Goal: Task Accomplishment & Management: Manage account settings

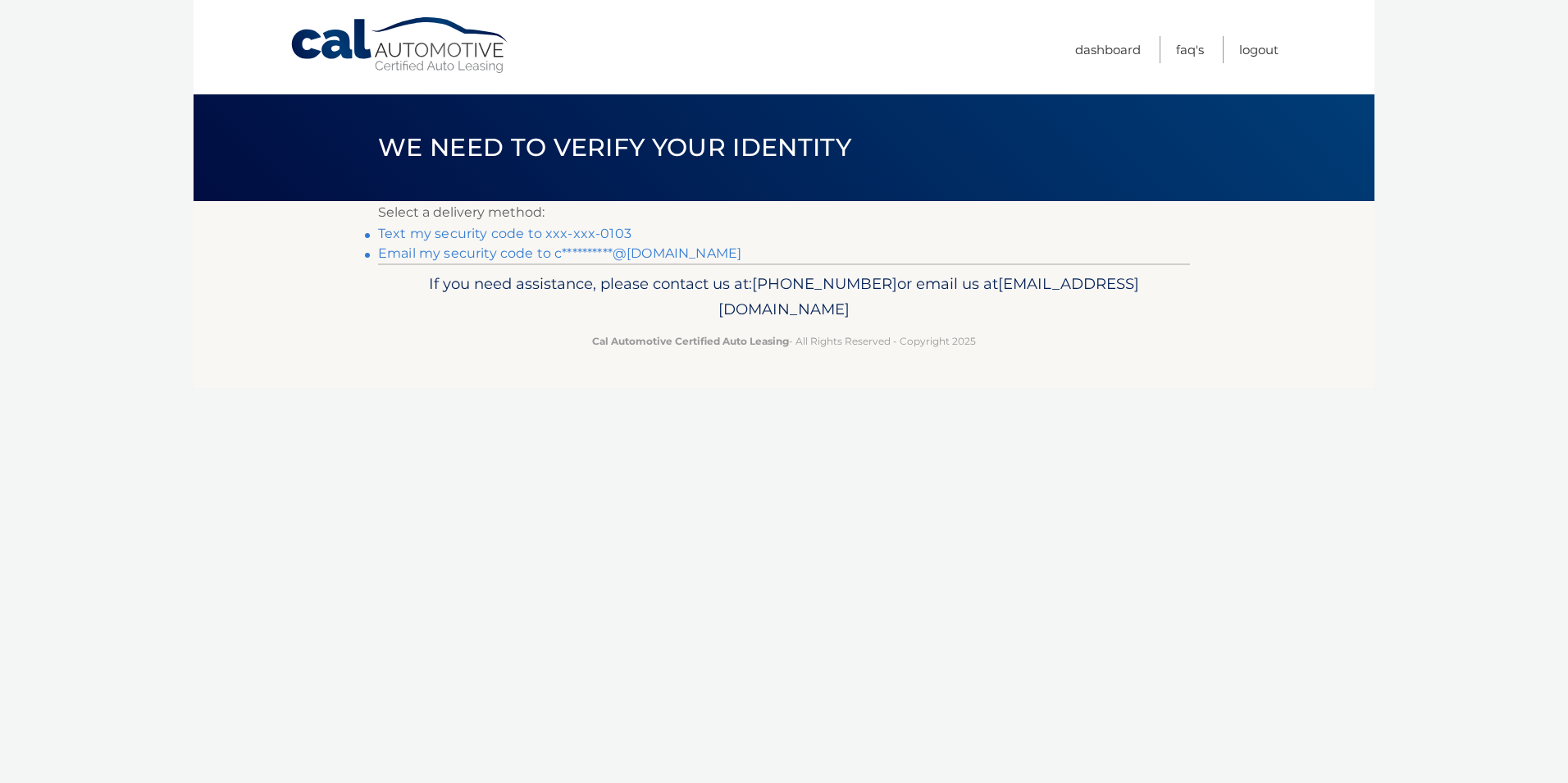
click at [474, 235] on link "Text my security code to xxx-xxx-0103" at bounding box center [504, 233] width 253 height 15
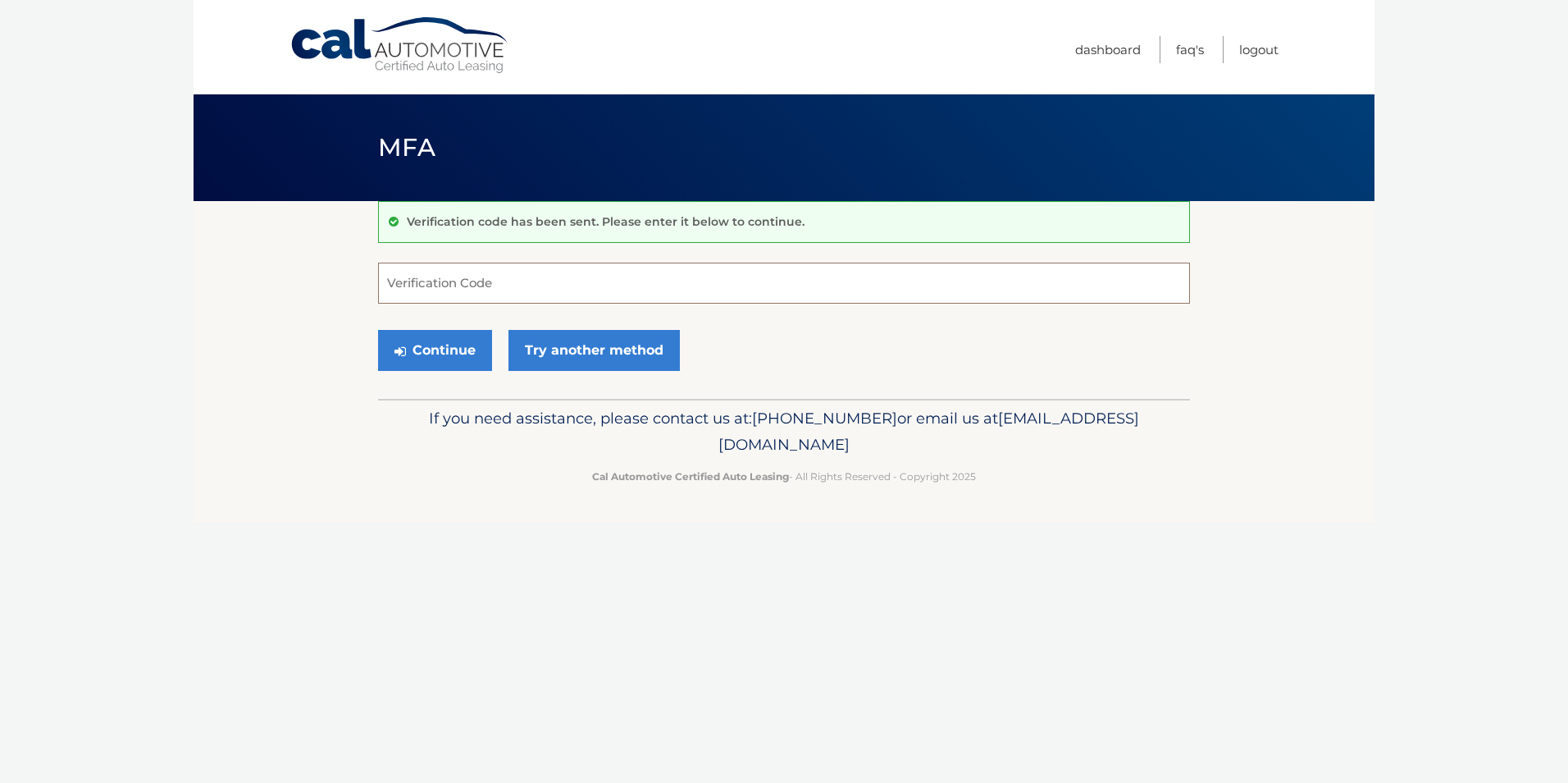
click at [435, 285] on input "Verification Code" at bounding box center [784, 282] width 812 height 41
type input "801220"
click at [437, 350] on button "Continue" at bounding box center [435, 350] width 114 height 41
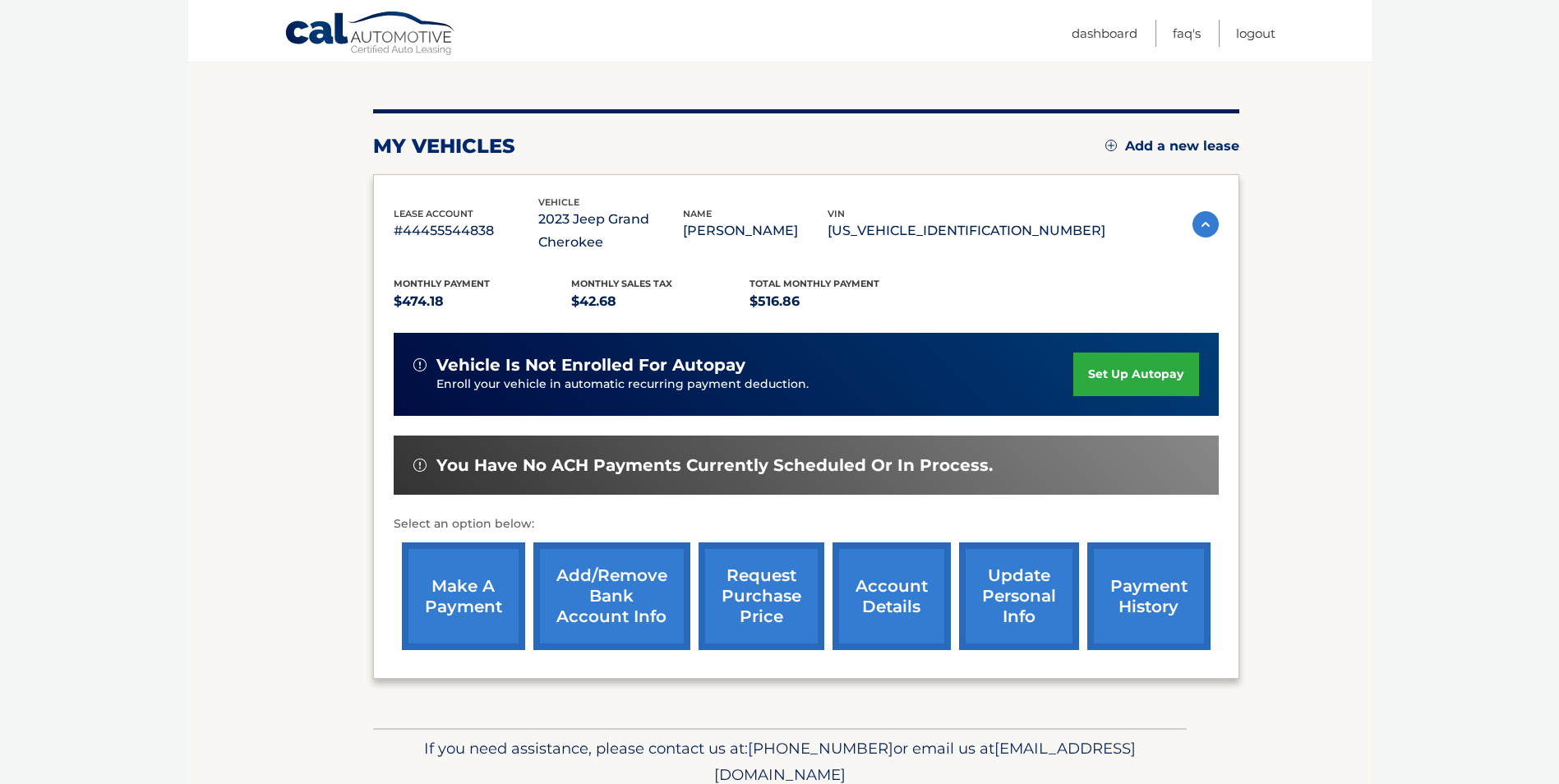
scroll to position [235, 0]
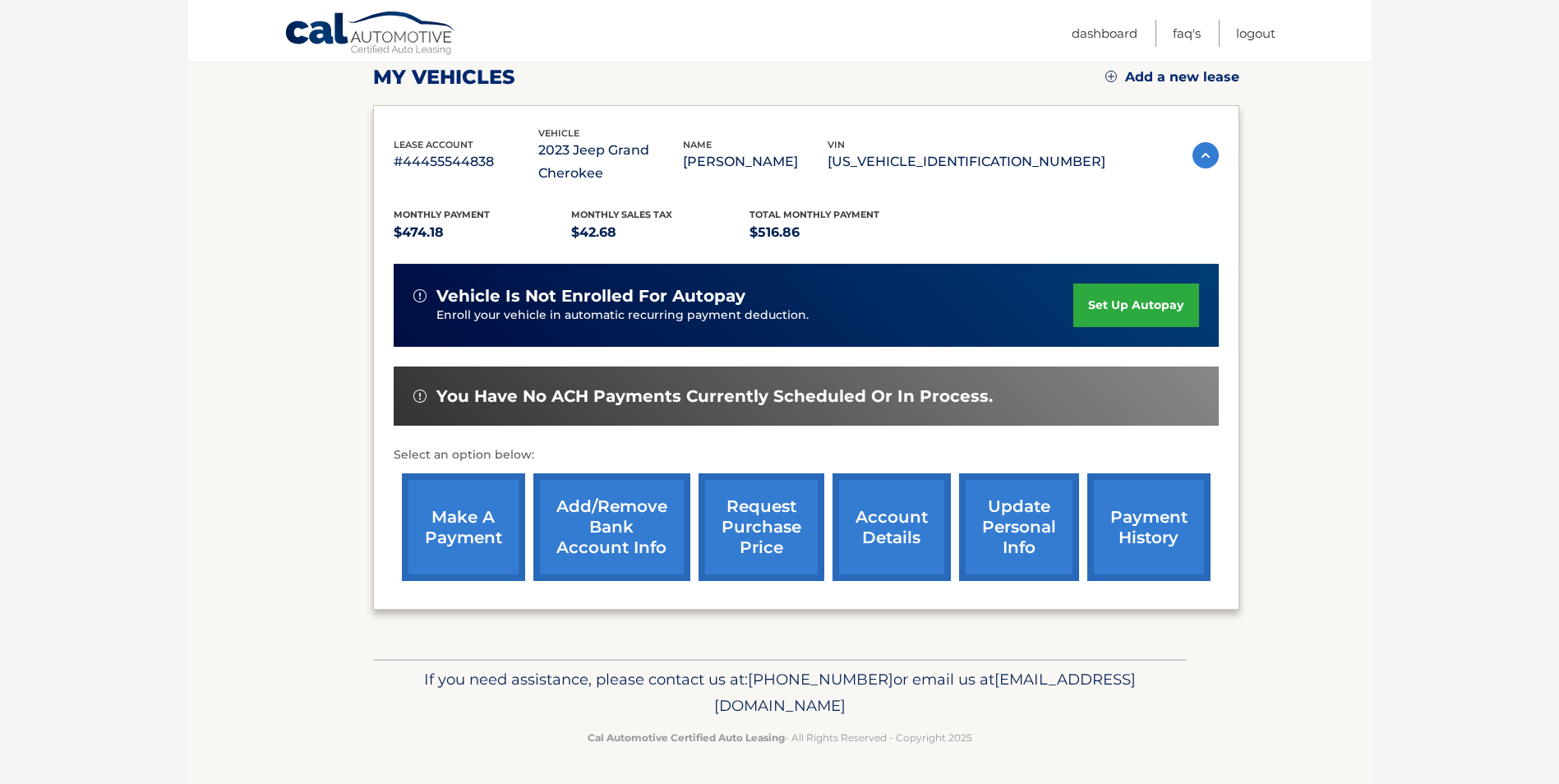
click at [468, 530] on link "make a payment" at bounding box center [464, 527] width 123 height 108
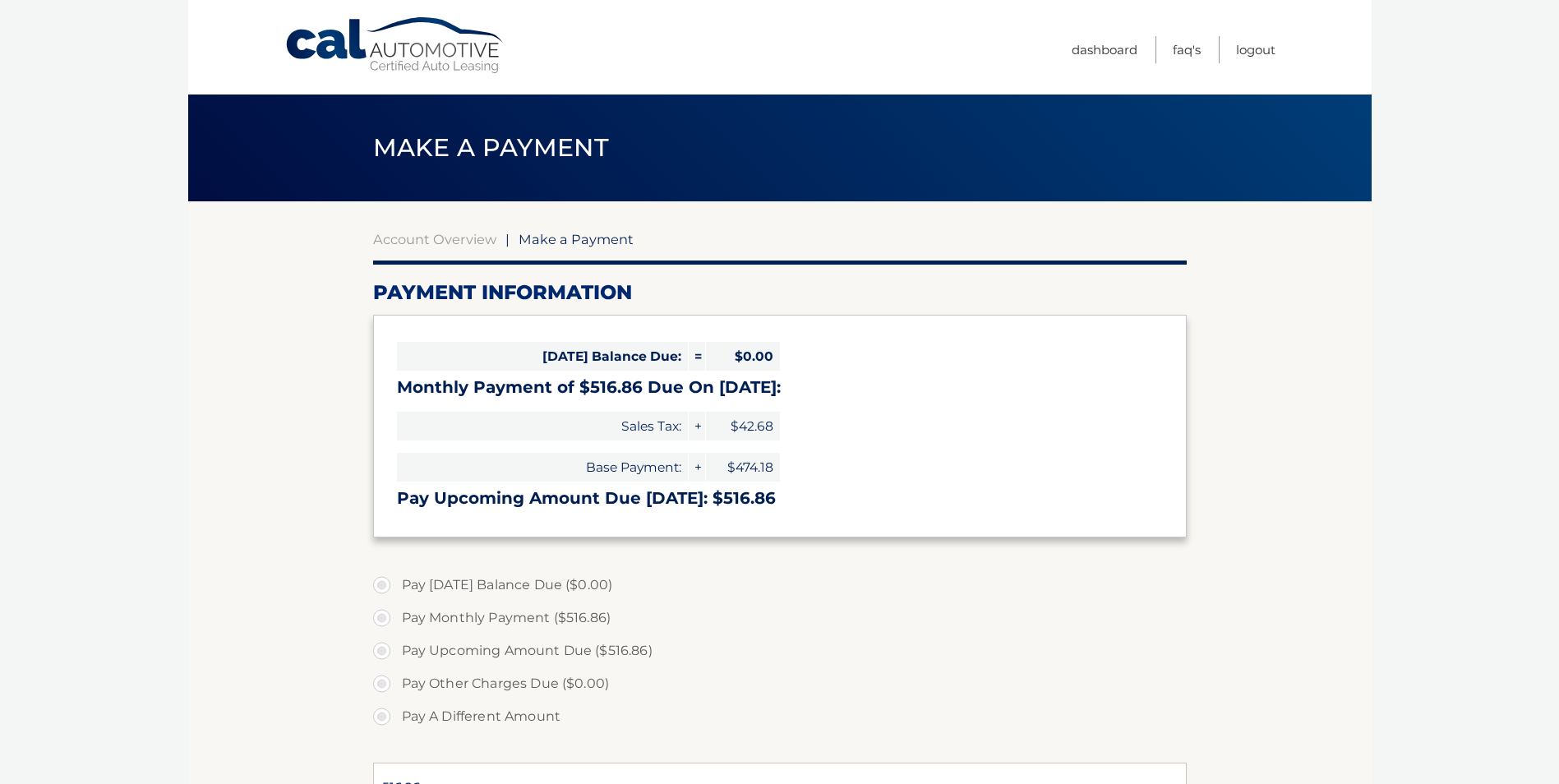
select select "MzYxZjU0OTMtMzAwNy00ZDkzLWIzMTctYjZhNjQ1ZmEyOTll"
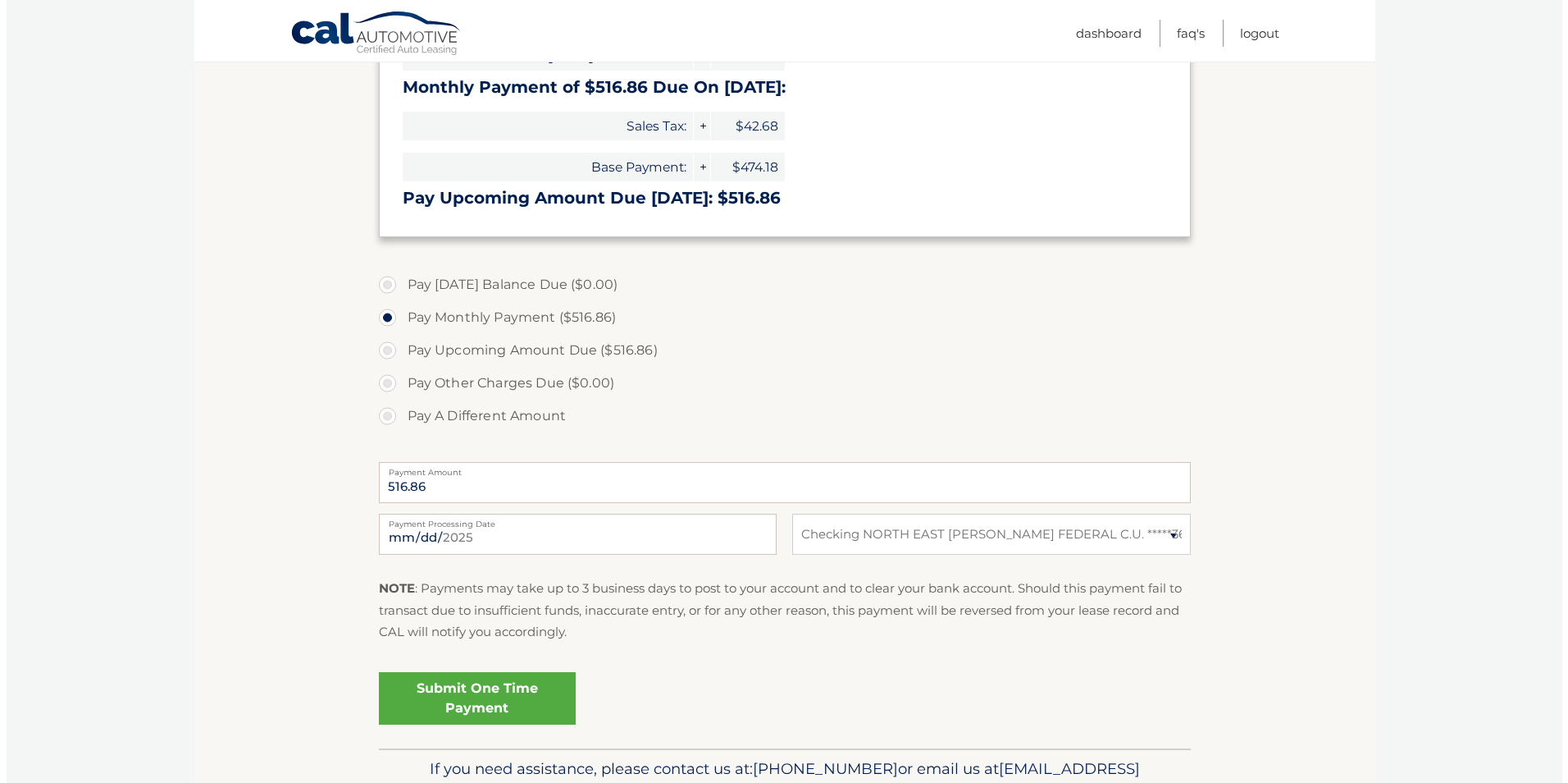
scroll to position [328, 0]
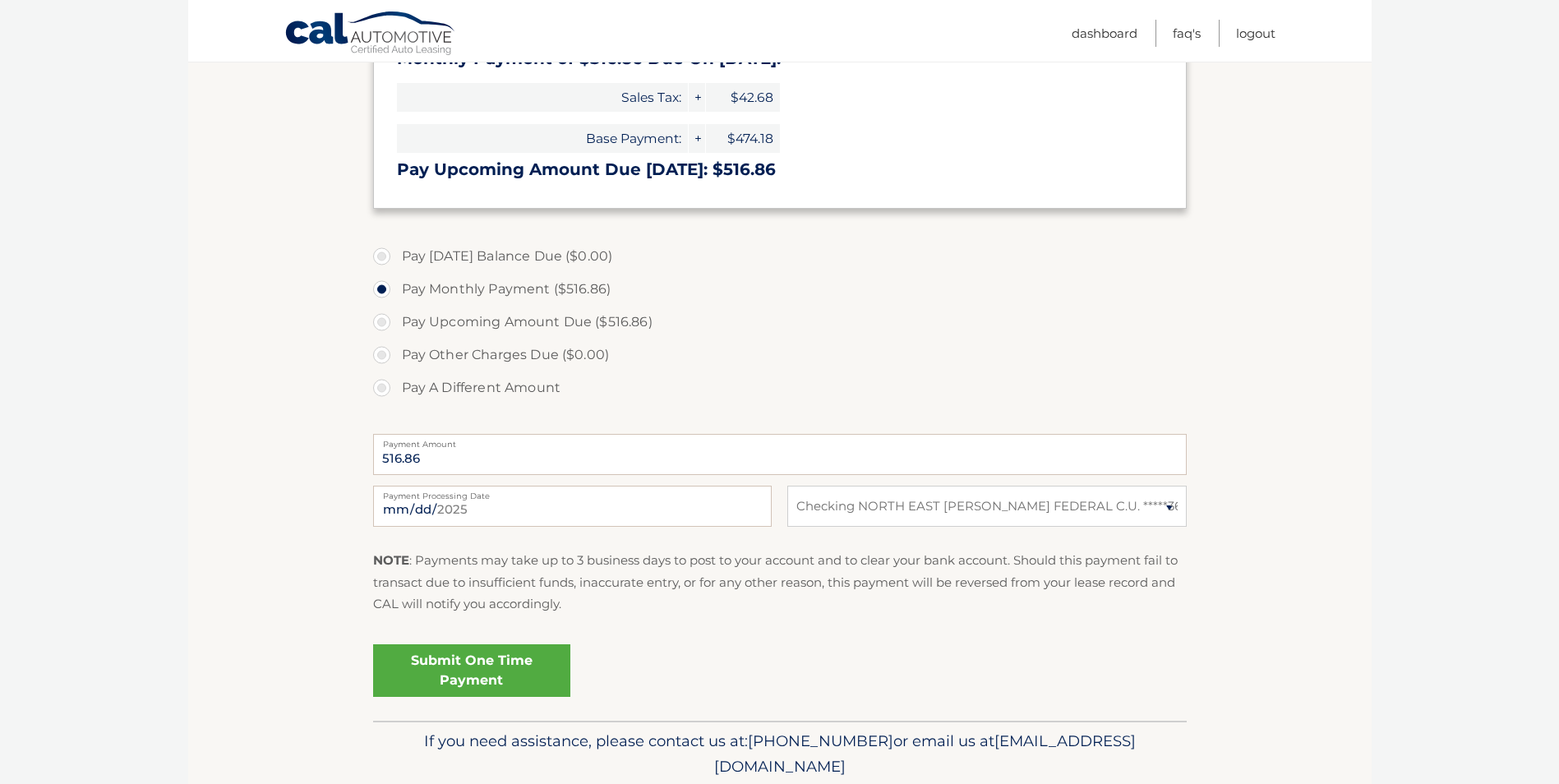
click at [468, 676] on link "Submit One Time Payment" at bounding box center [472, 671] width 197 height 53
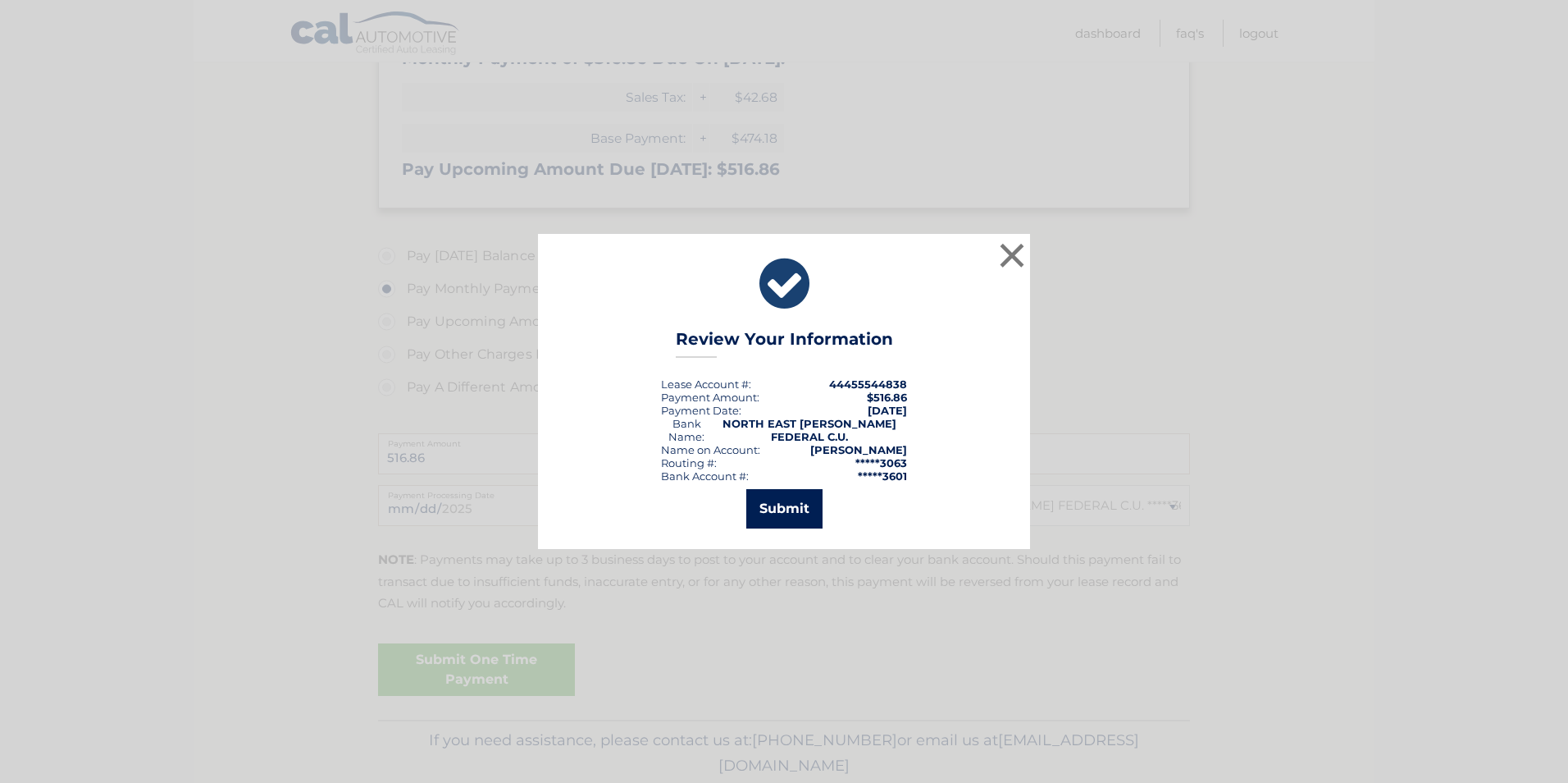
click at [778, 510] on button "Submit" at bounding box center [784, 509] width 76 height 40
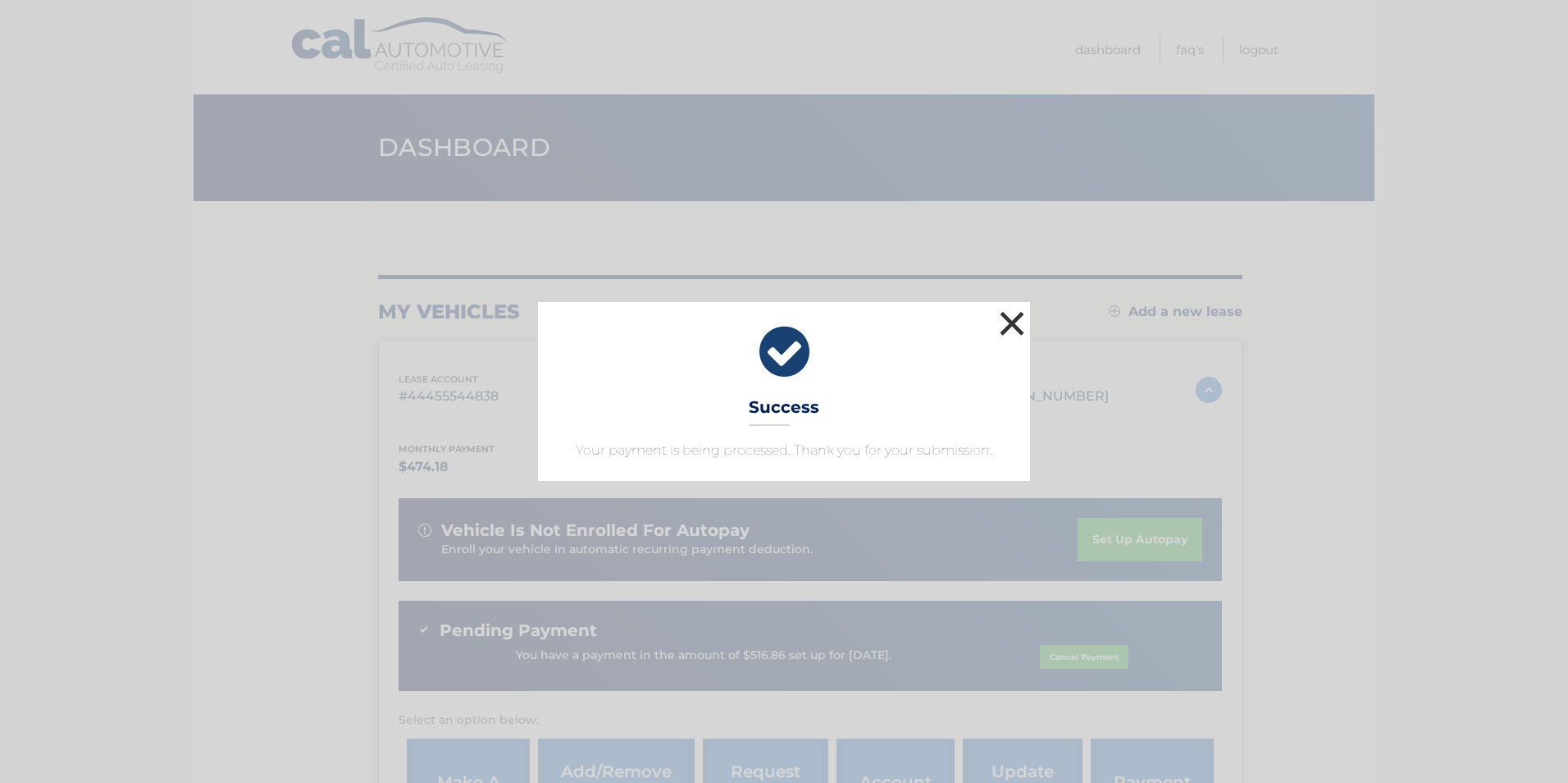
click at [1013, 323] on button "×" at bounding box center [1012, 323] width 33 height 33
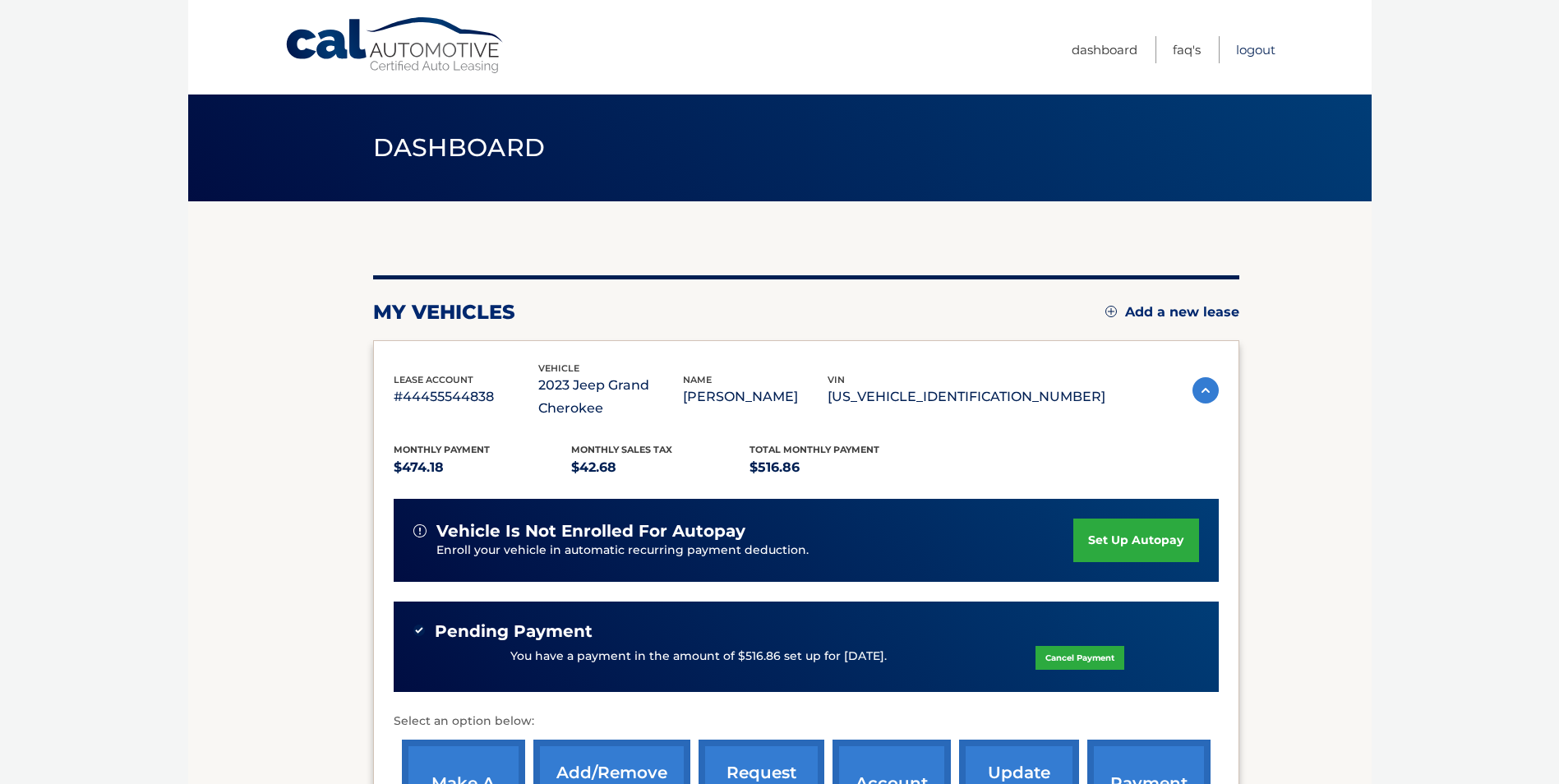
click at [1257, 49] on link "Logout" at bounding box center [1256, 50] width 40 height 27
